Goal: Check status: Check status

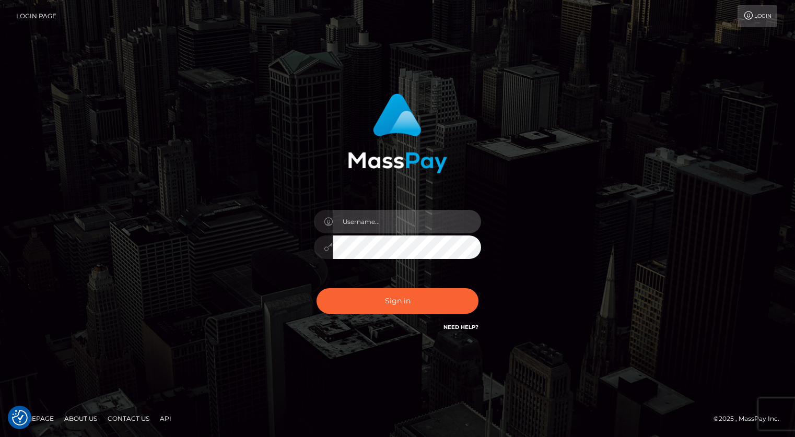
click at [390, 218] on input "text" at bounding box center [407, 221] width 148 height 23
type input "[PERSON_NAME].xcite"
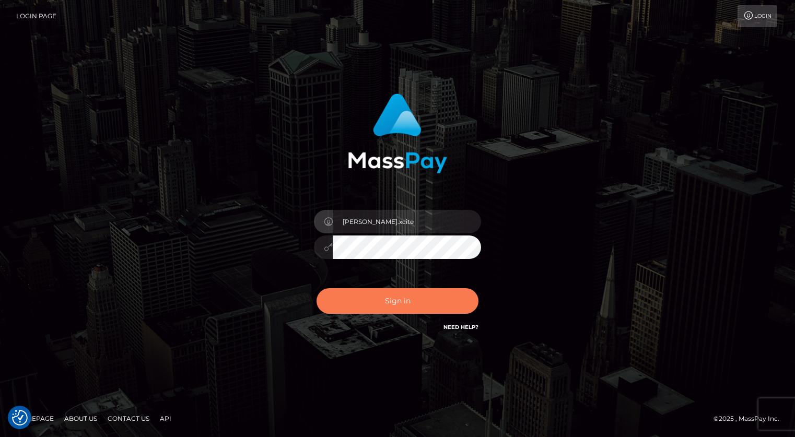
click at [412, 308] on button "Sign in" at bounding box center [397, 301] width 162 height 26
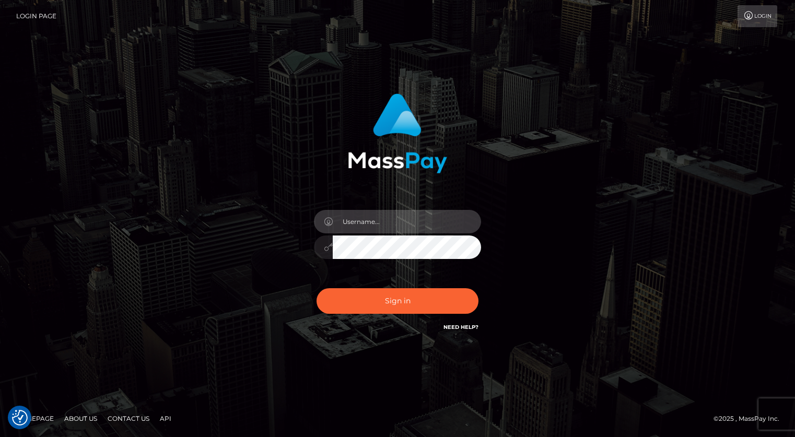
click at [421, 223] on input "text" at bounding box center [407, 221] width 148 height 23
type input "[PERSON_NAME].xcite"
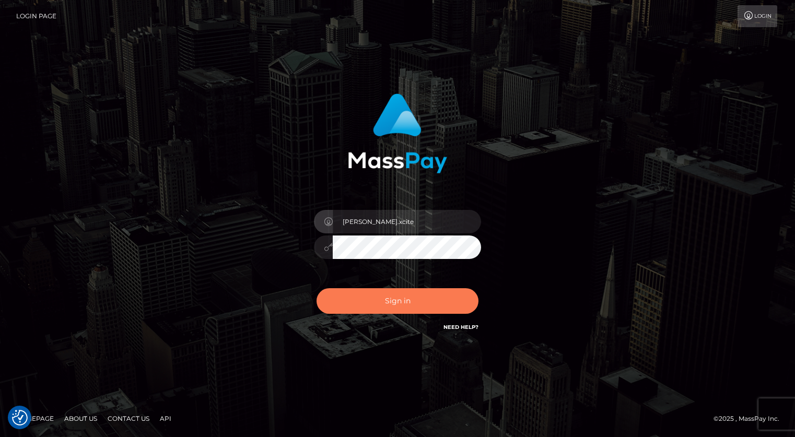
click at [392, 302] on button "Sign in" at bounding box center [397, 301] width 162 height 26
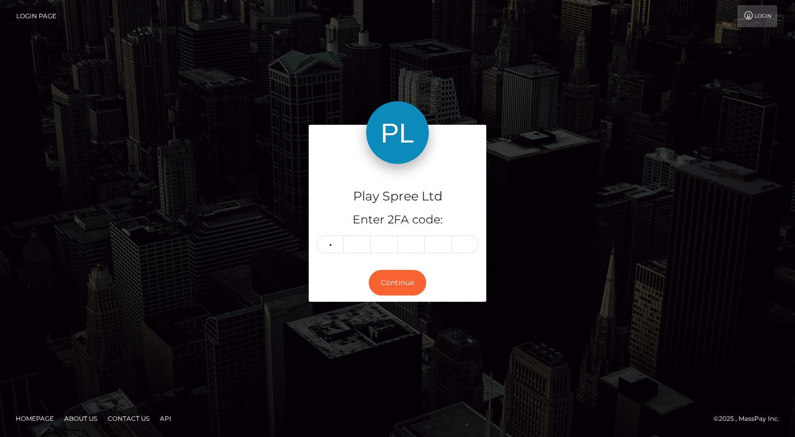
type input "5"
type input "8"
type input "5"
type input "9"
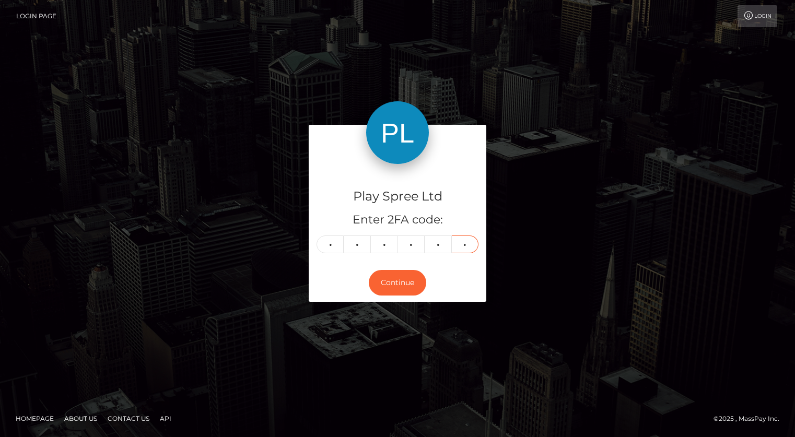
type input "5"
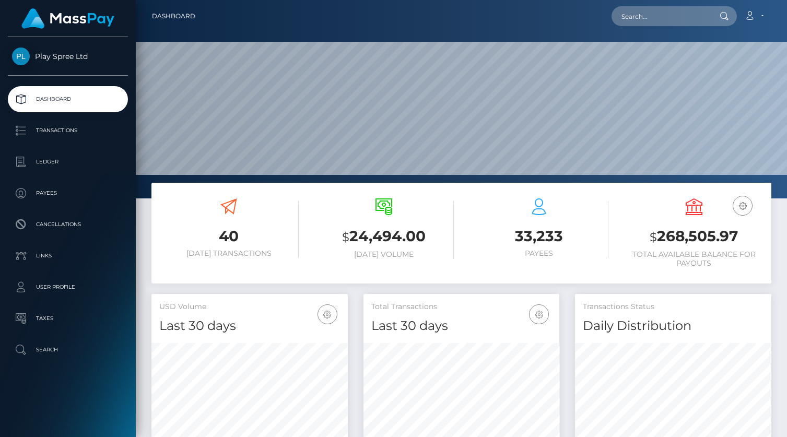
scroll to position [185, 196]
click at [690, 240] on h3 "$ 268,505.97" at bounding box center [693, 236] width 139 height 21
copy h3 "268,505.97"
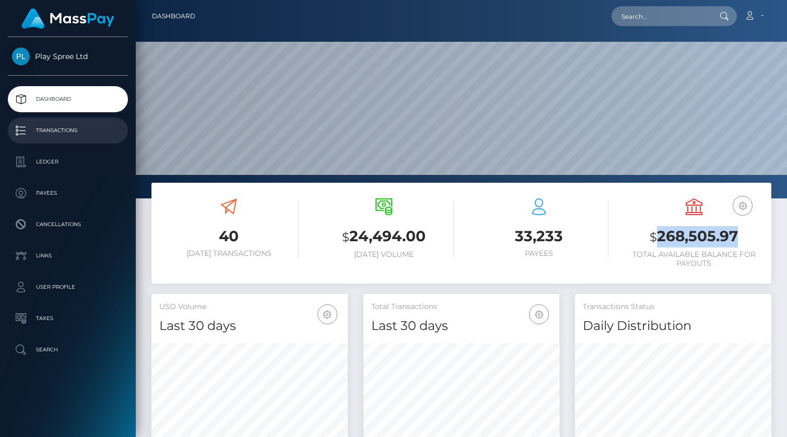
click at [42, 135] on p "Transactions" at bounding box center [68, 131] width 112 height 16
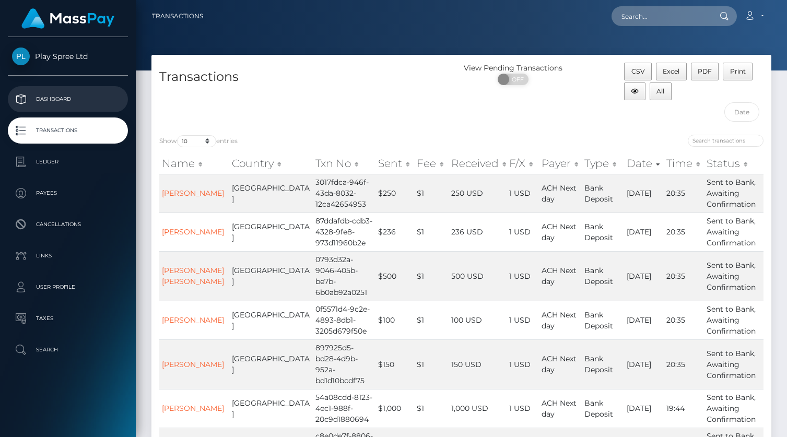
click at [61, 95] on p "Dashboard" at bounding box center [68, 99] width 112 height 16
click at [55, 105] on p "Dashboard" at bounding box center [68, 99] width 112 height 16
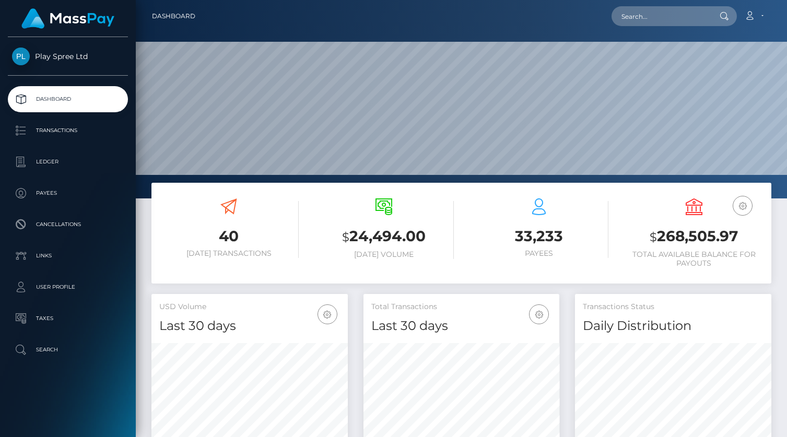
scroll to position [185, 196]
click at [700, 240] on h3 "$ 268,505.97" at bounding box center [693, 236] width 139 height 21
click at [701, 240] on h3 "$ 268,505.97" at bounding box center [693, 236] width 139 height 21
copy h3 "268,505.97"
